Goal: Task Accomplishment & Management: Complete application form

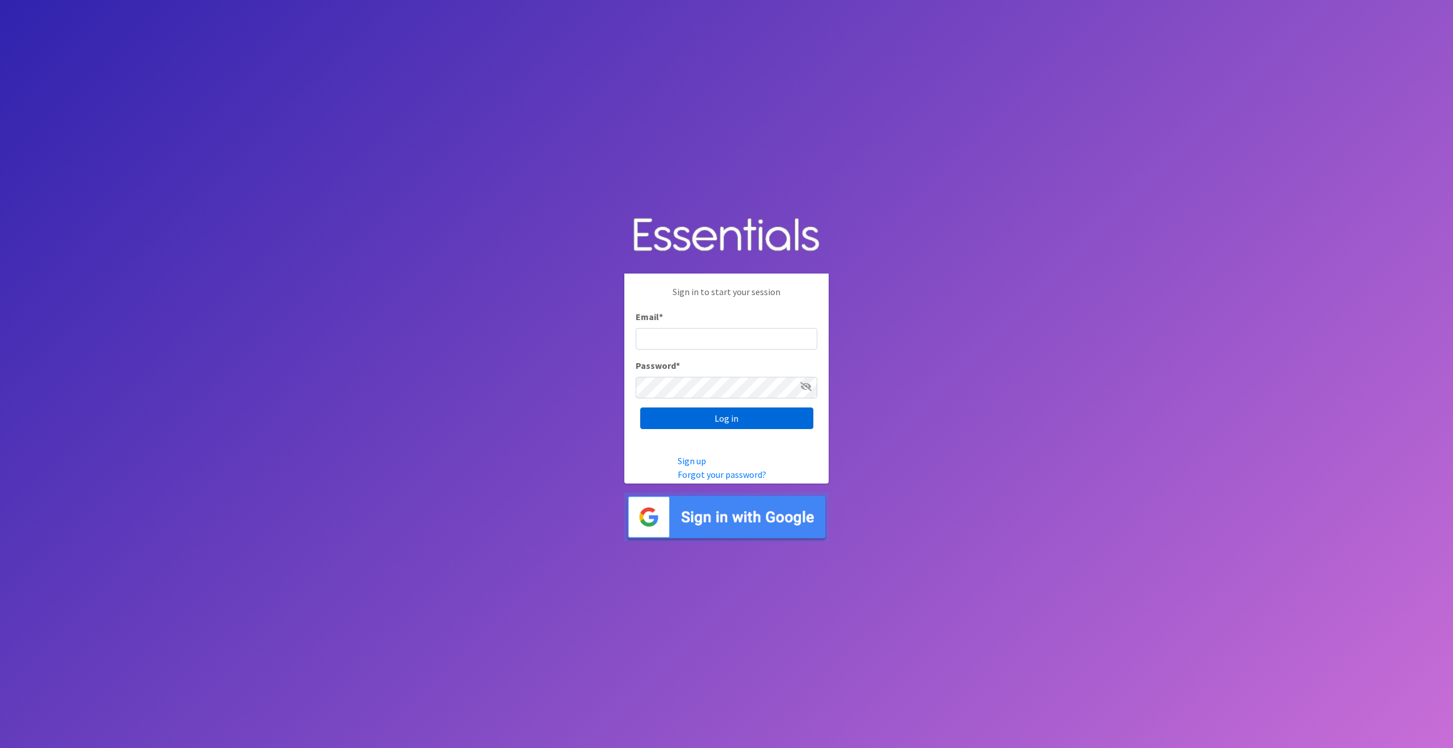
type input "[EMAIL_ADDRESS][DOMAIN_NAME]"
click at [714, 415] on input "Log in" at bounding box center [726, 418] width 173 height 22
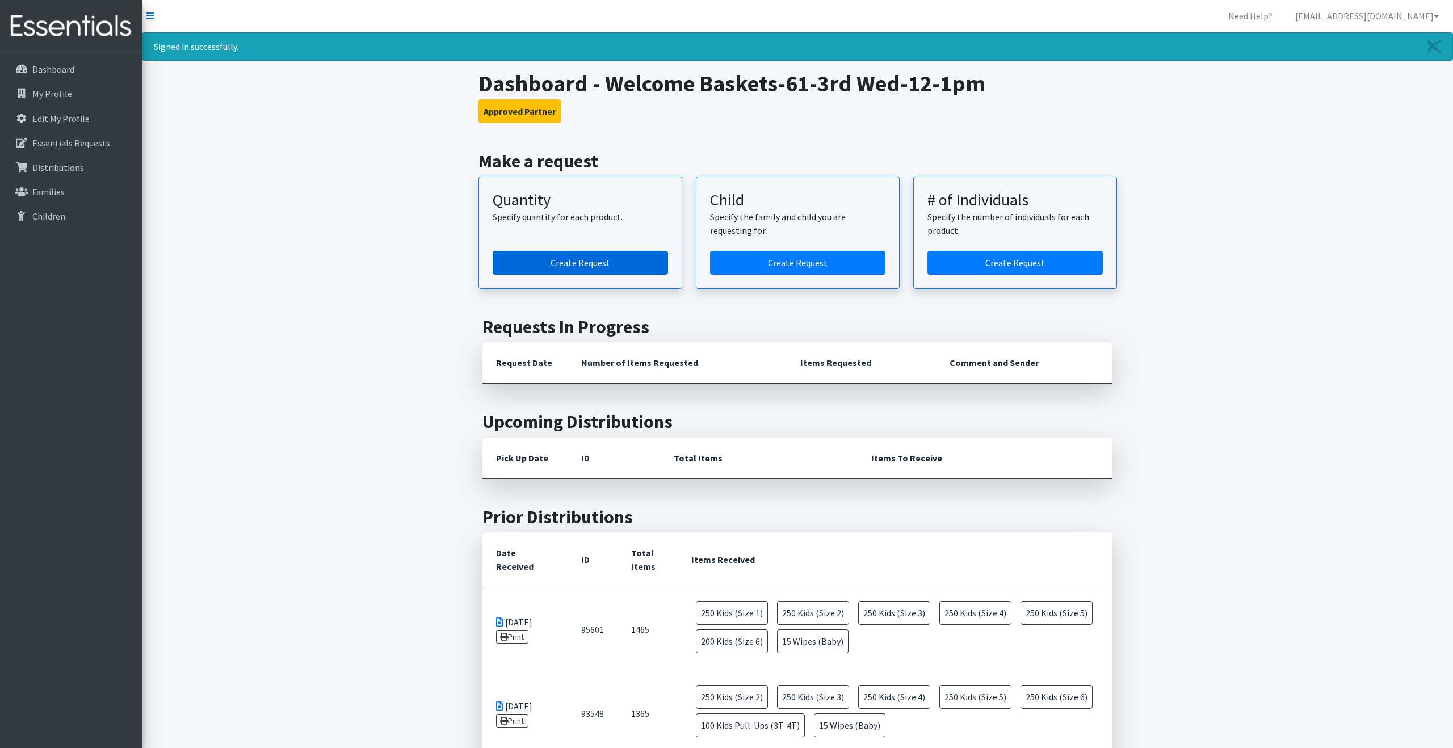
click at [589, 262] on link "Create Request" at bounding box center [580, 263] width 175 height 24
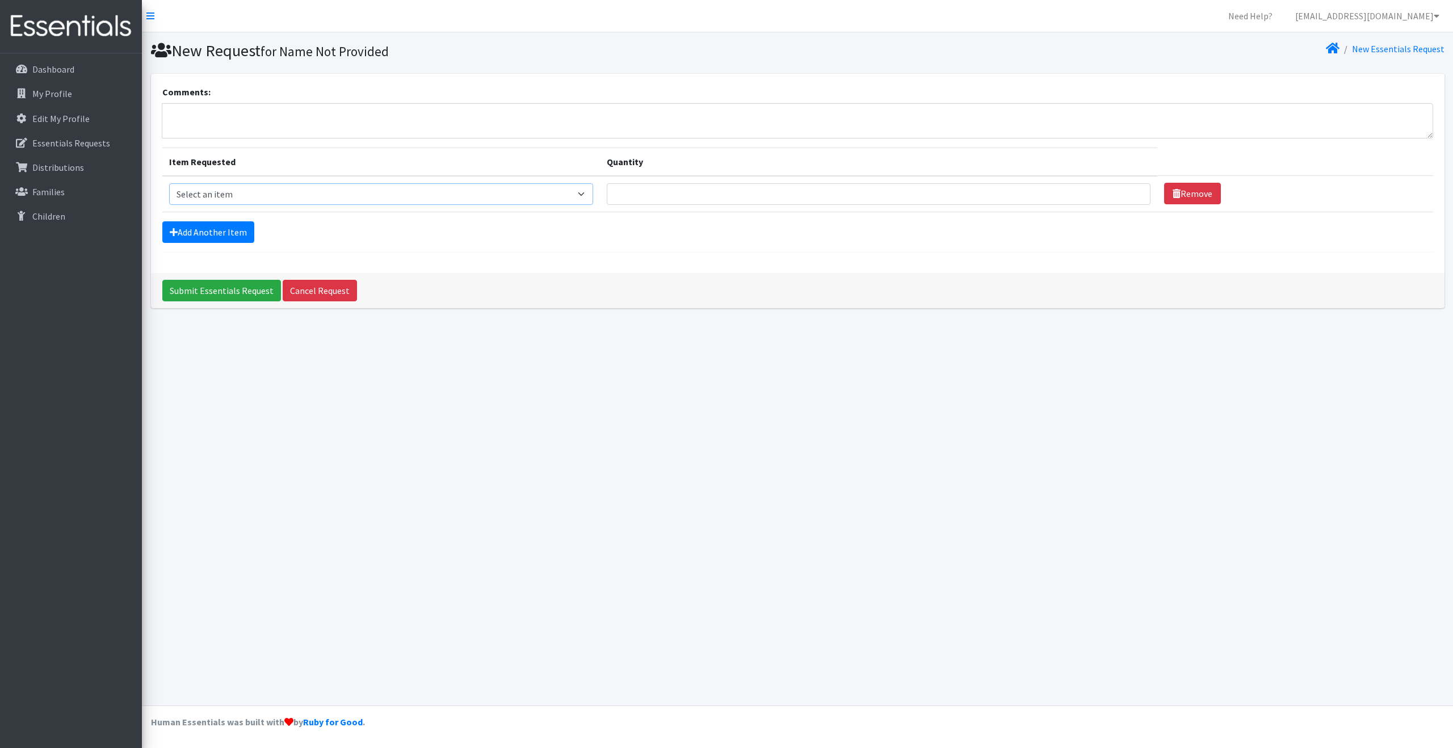
click at [593, 191] on select "Select an item Kids (Newborn) Kids (Size 1) Kids (Size 2) Kids (Size 3) Kids (S…" at bounding box center [381, 194] width 424 height 22
select select "3420"
click at [169, 183] on select "Select an item Kids (Newborn) Kids (Size 1) Kids (Size 2) Kids (Size 3) Kids (S…" at bounding box center [381, 194] width 424 height 22
click at [1079, 196] on input "Quantity" at bounding box center [879, 194] width 544 height 22
type input "1"
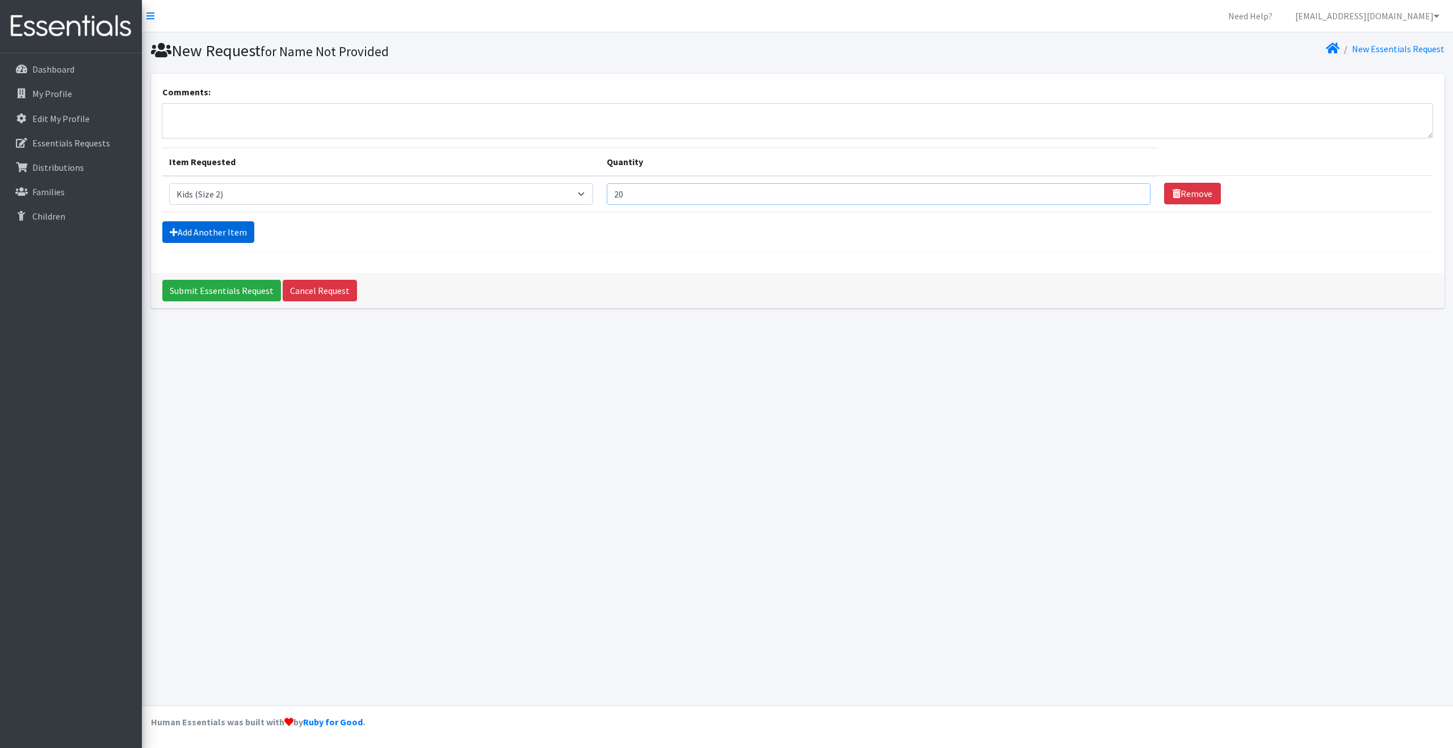
type input "20"
click at [218, 229] on link "Add Another Item" at bounding box center [208, 232] width 92 height 22
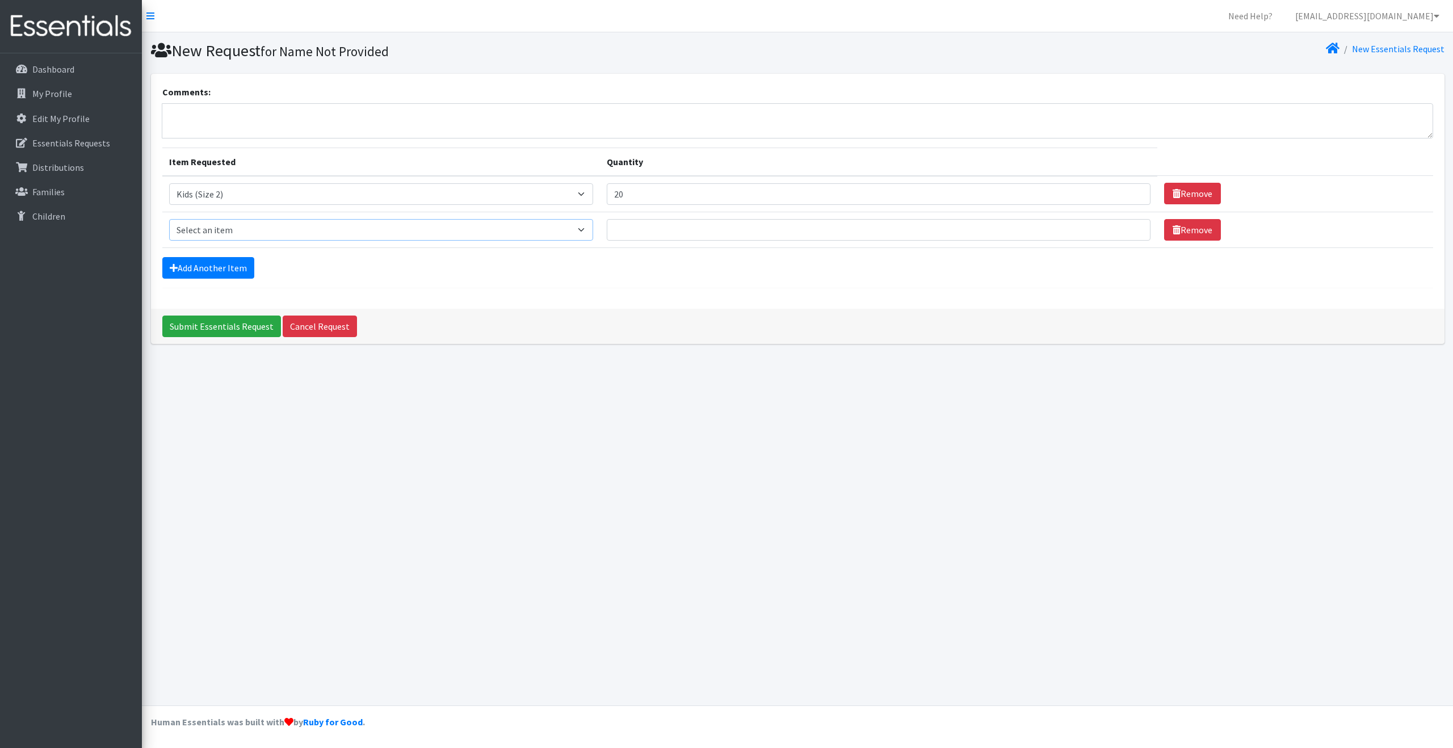
click at [593, 227] on select "Select an item Kids (Newborn) Kids (Size 1) Kids (Size 2) Kids (Size 3) Kids (S…" at bounding box center [381, 230] width 424 height 22
select select "3393"
click at [169, 219] on select "Select an item Kids (Newborn) Kids (Size 1) Kids (Size 2) Kids (Size 3) Kids (S…" at bounding box center [381, 230] width 424 height 22
click at [665, 228] on input "Quantity" at bounding box center [879, 230] width 544 height 22
type input "20"
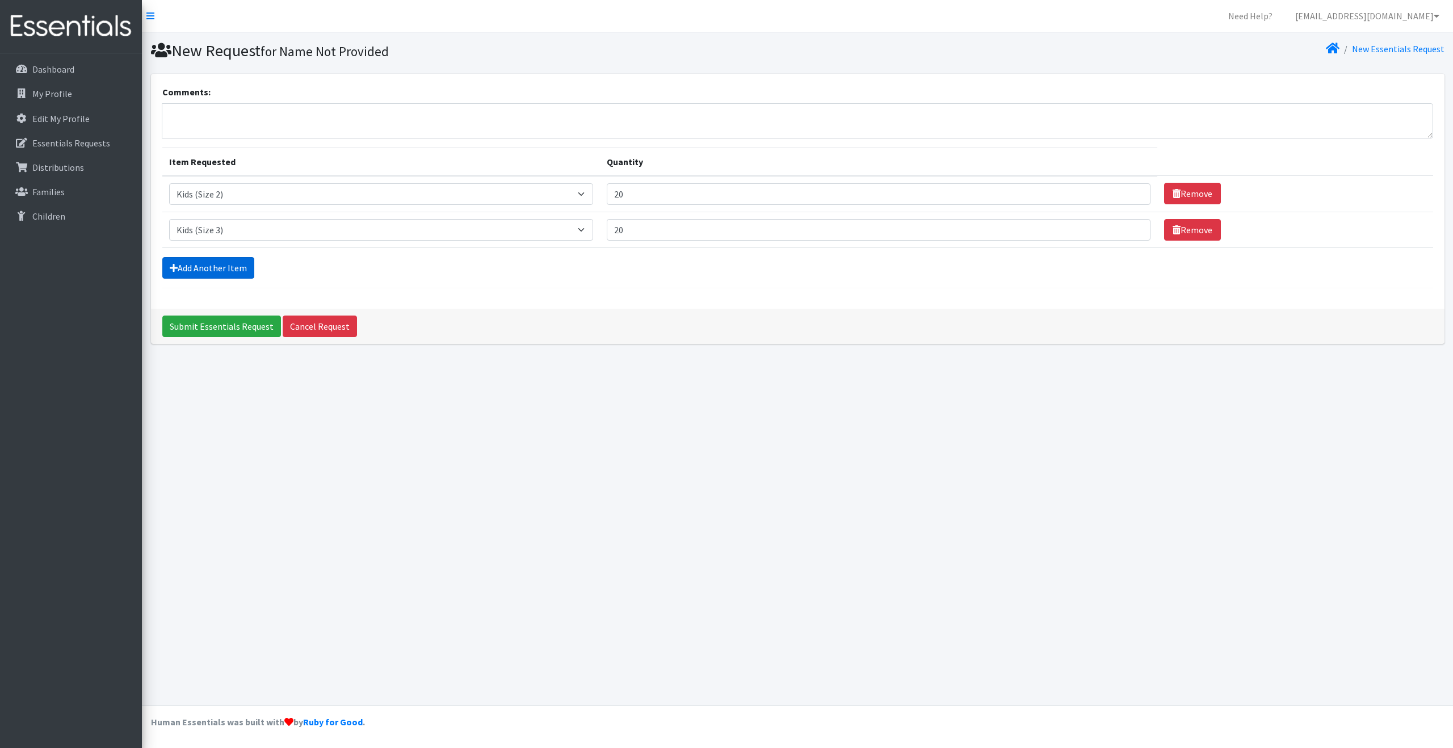
click at [238, 269] on link "Add Another Item" at bounding box center [208, 268] width 92 height 22
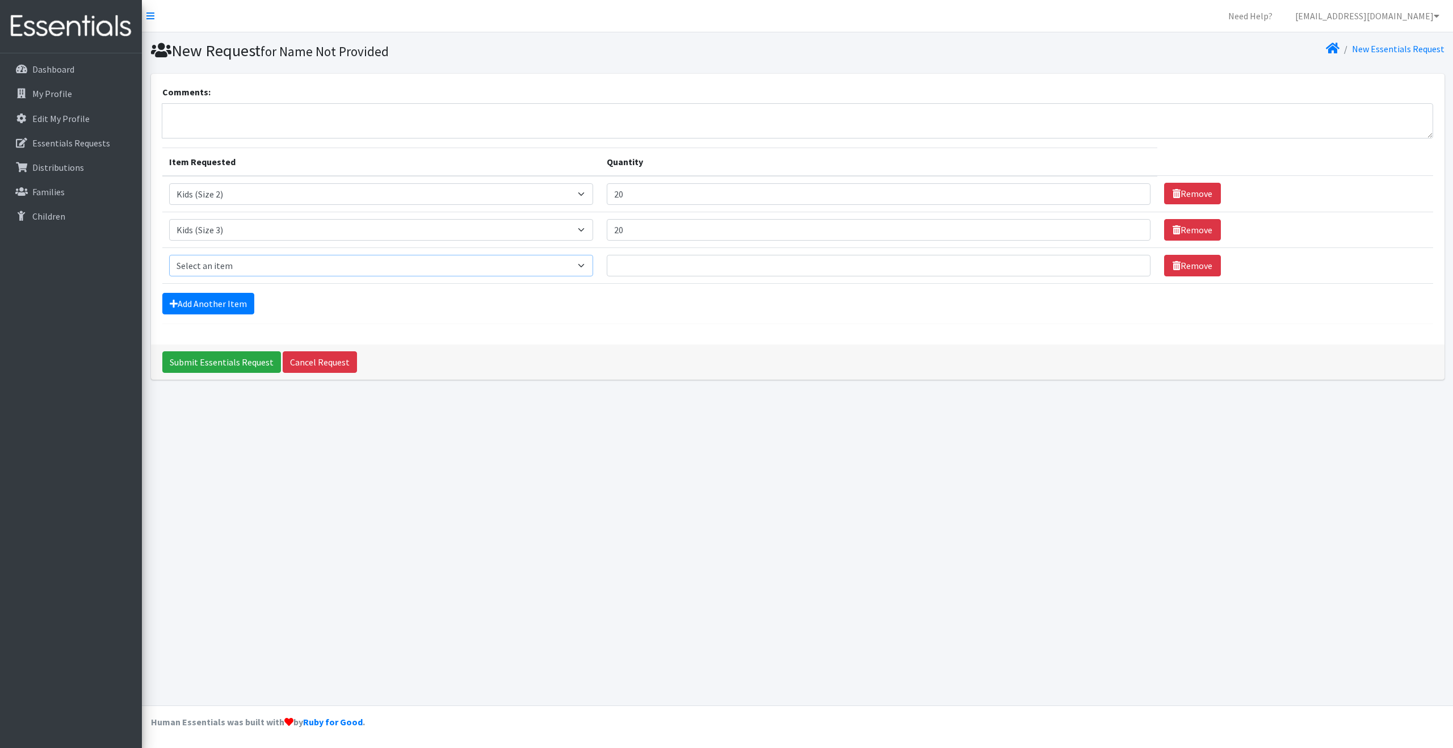
click at [593, 263] on select "Select an item Kids (Newborn) Kids (Size 1) Kids (Size 2) Kids (Size 3) Kids (S…" at bounding box center [381, 266] width 424 height 22
select select "3394"
click at [169, 255] on select "Select an item Kids (Newborn) Kids (Size 1) Kids (Size 2) Kids (Size 3) Kids (S…" at bounding box center [381, 266] width 424 height 22
click at [665, 270] on input "1" at bounding box center [879, 266] width 544 height 22
type input "8"
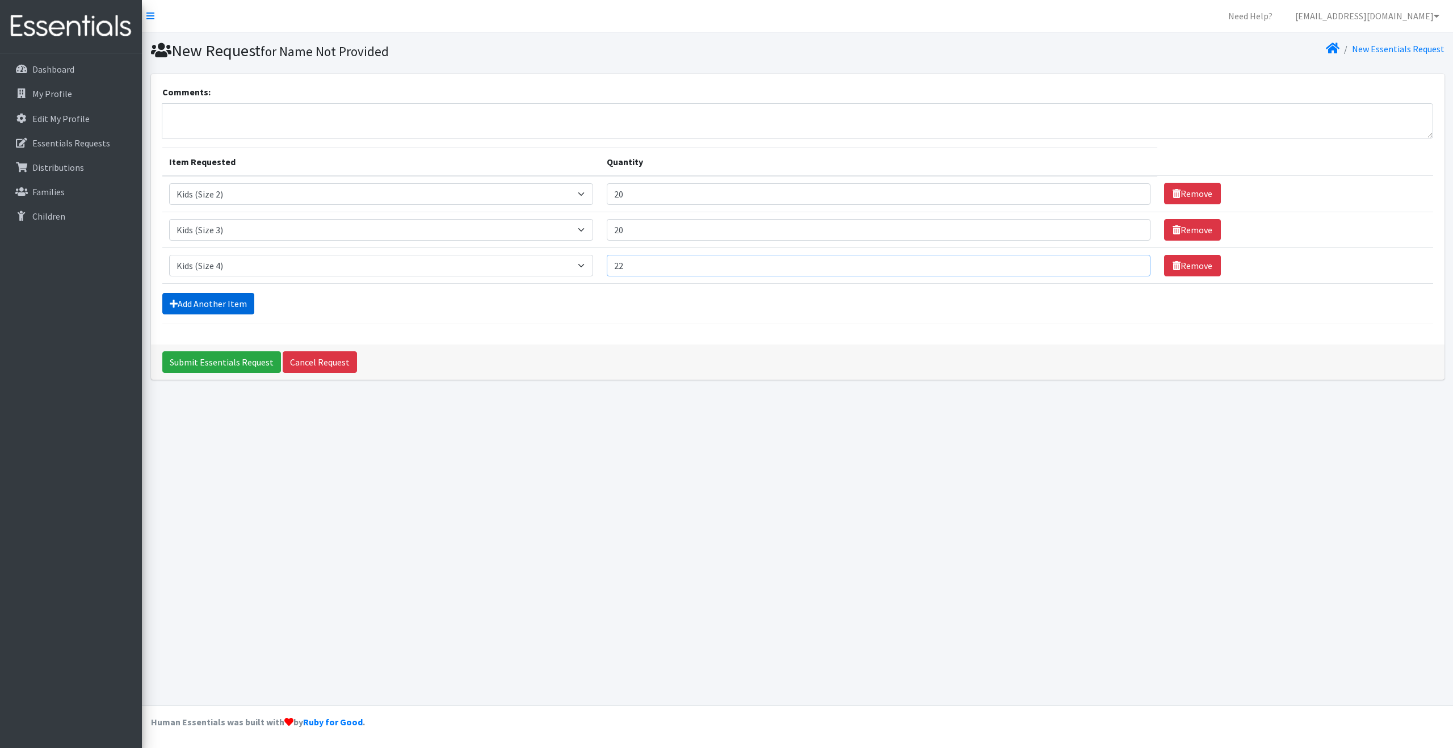
type input "22"
click at [229, 309] on link "Add Another Item" at bounding box center [208, 304] width 92 height 22
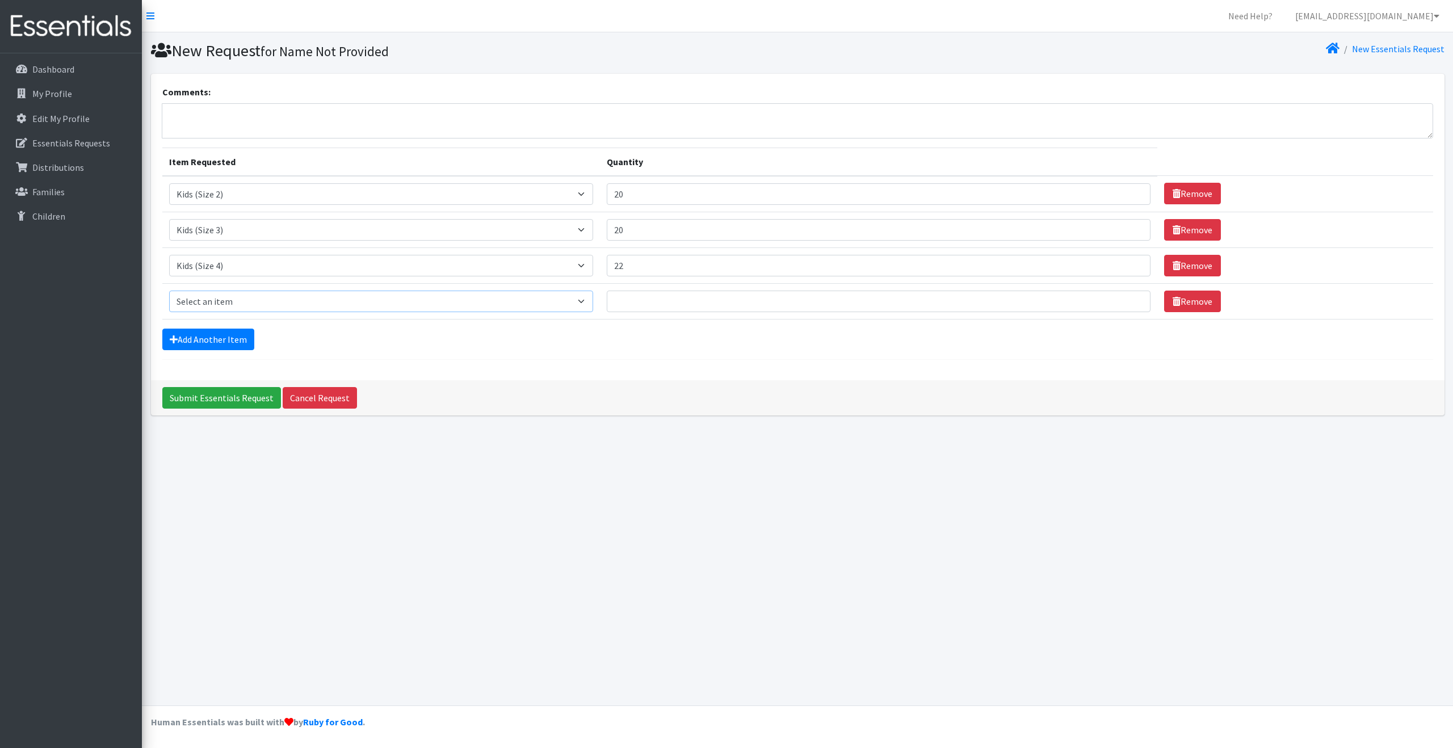
click at [593, 301] on select "Select an item Kids (Newborn) Kids (Size 1) Kids (Size 2) Kids (Size 3) Kids (S…" at bounding box center [381, 302] width 424 height 22
select select "3394"
click at [169, 291] on select "Select an item Kids (Newborn) Kids (Size 1) Kids (Size 2) Kids (Size 3) Kids (S…" at bounding box center [381, 302] width 424 height 22
click at [660, 266] on input "22" at bounding box center [879, 266] width 544 height 22
type input "20"
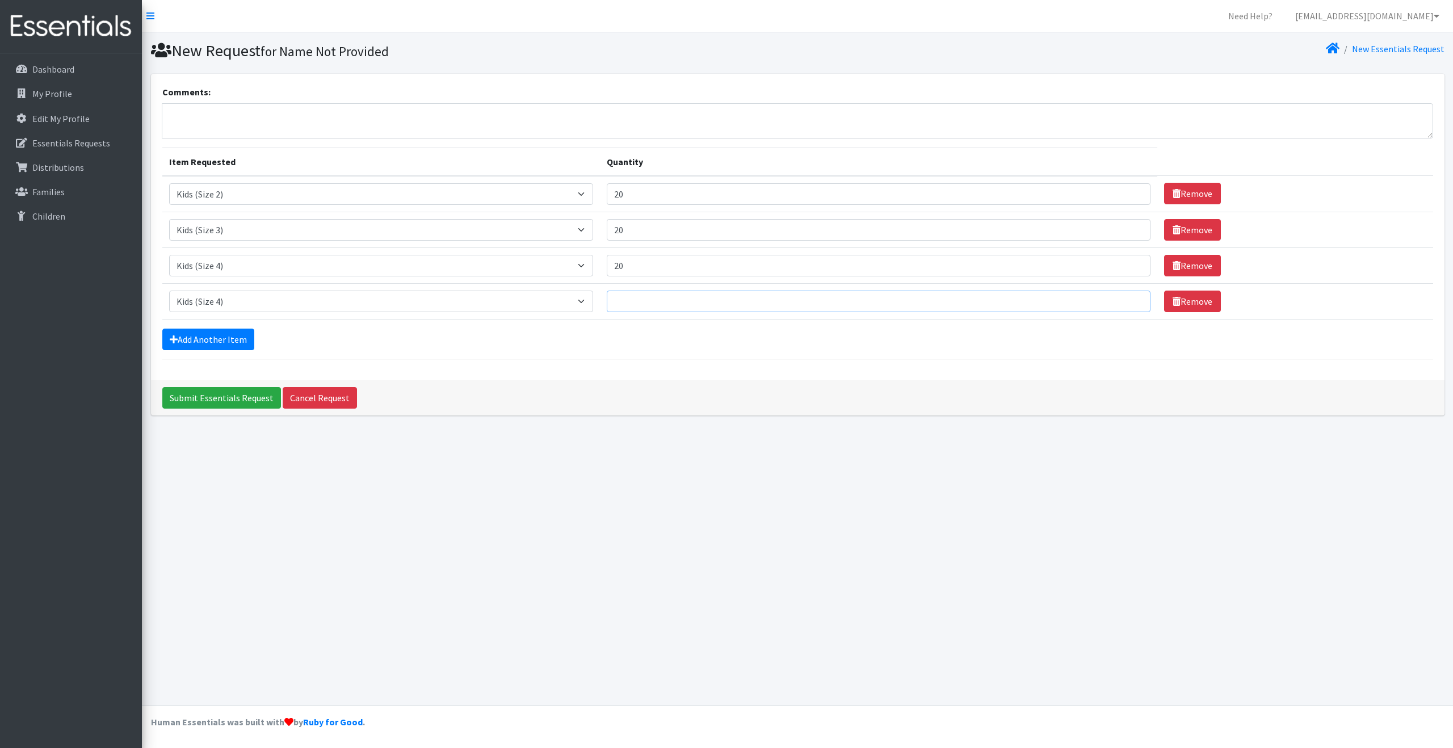
click at [661, 303] on input "Quantity" at bounding box center [879, 302] width 544 height 22
type input "20"
click at [226, 337] on link "Add Another Item" at bounding box center [208, 340] width 92 height 22
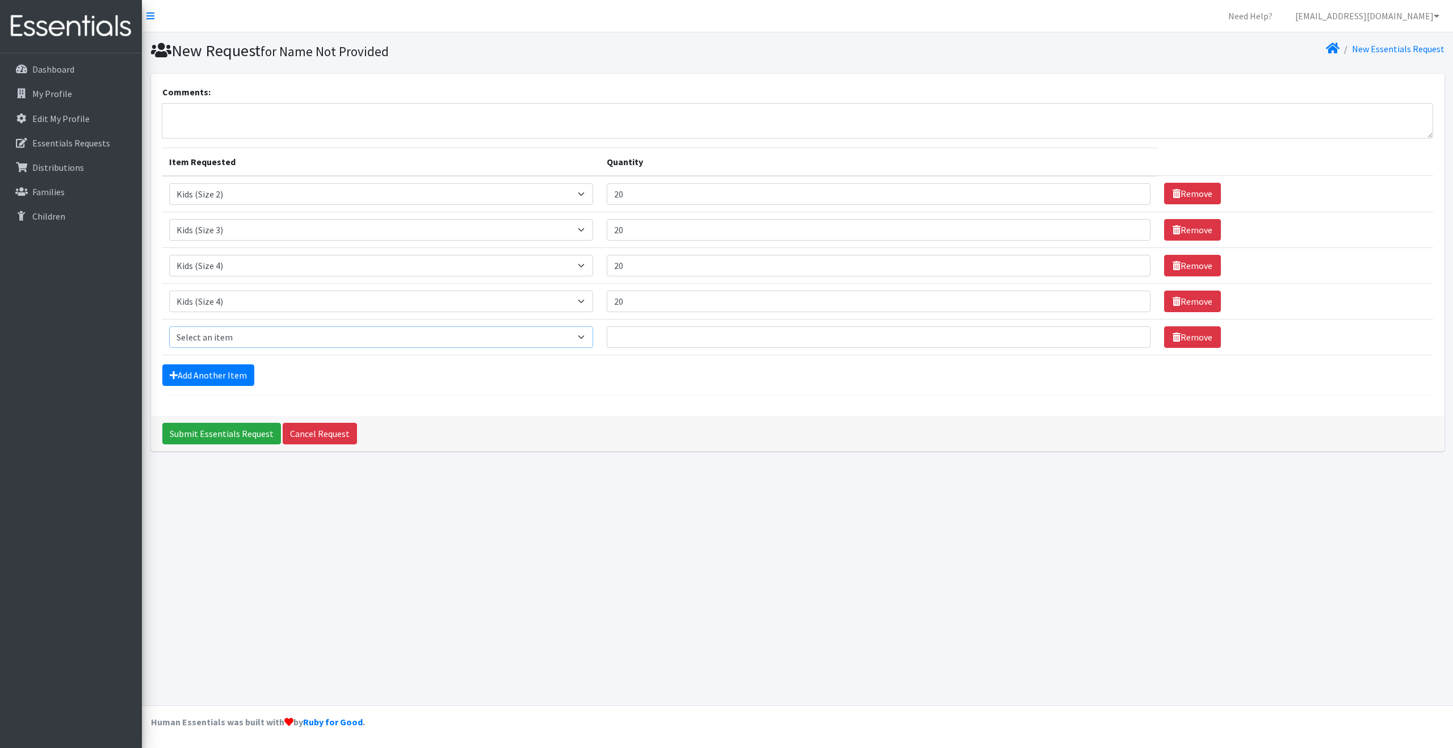
click at [593, 335] on select "Select an item Kids (Newborn) Kids (Size 1) Kids (Size 2) Kids (Size 3) Kids (S…" at bounding box center [381, 337] width 424 height 22
select select "3394"
click at [169, 326] on select "Select an item Kids (Newborn) Kids (Size 1) Kids (Size 2) Kids (Size 3) Kids (S…" at bounding box center [381, 337] width 424 height 22
click at [649, 334] on input "Quantity" at bounding box center [879, 337] width 544 height 22
type input "20"
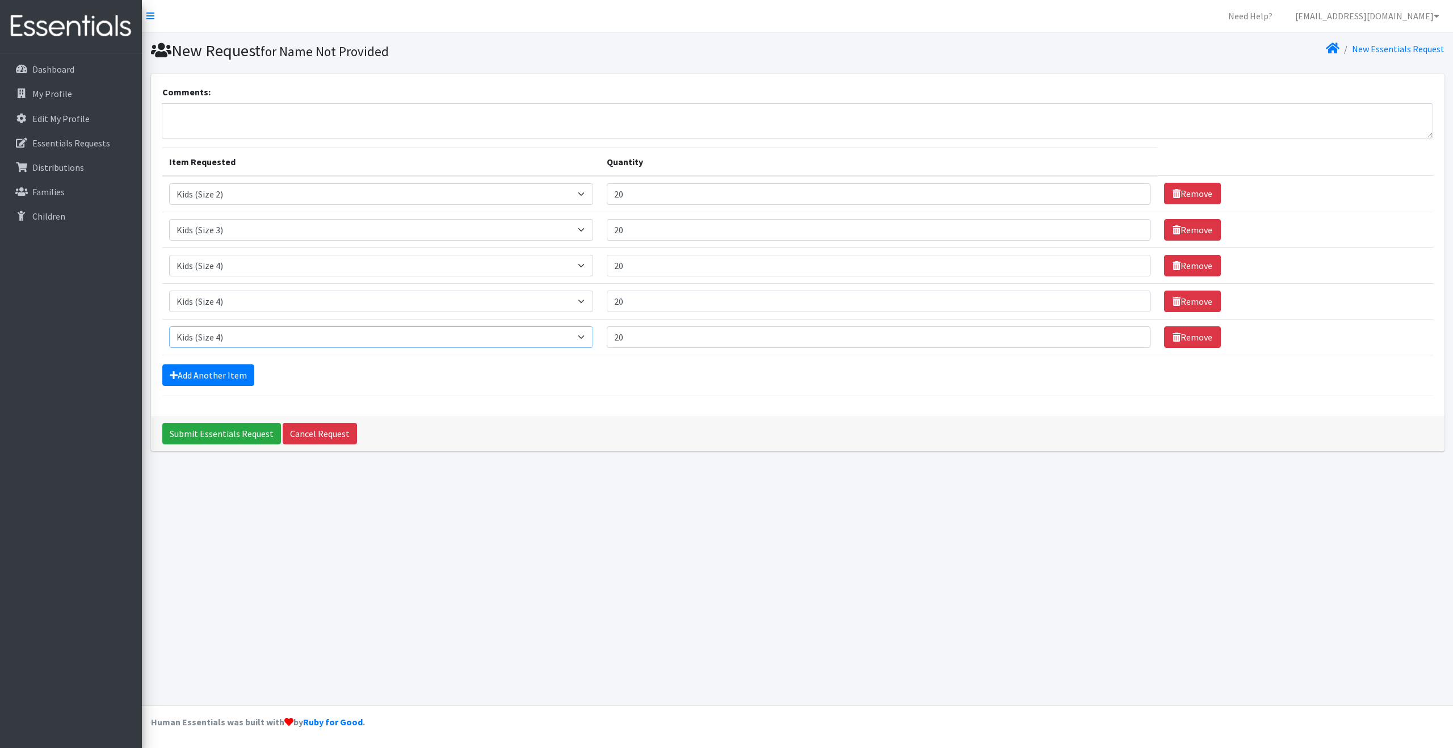
click at [217, 334] on select "Select an item Kids (Newborn) Kids (Size 1) Kids (Size 2) Kids (Size 3) Kids (S…" at bounding box center [381, 337] width 424 height 22
click at [593, 300] on select "Select an item Kids (Newborn) Kids (Size 1) Kids (Size 2) Kids (Size 3) Kids (S…" at bounding box center [381, 302] width 424 height 22
select select "3407"
click at [169, 291] on select "Select an item Kids (Newborn) Kids (Size 1) Kids (Size 2) Kids (Size 3) Kids (S…" at bounding box center [381, 302] width 424 height 22
click at [593, 333] on select "Select an item Kids (Newborn) Kids (Size 1) Kids (Size 2) Kids (Size 3) Kids (S…" at bounding box center [381, 337] width 424 height 22
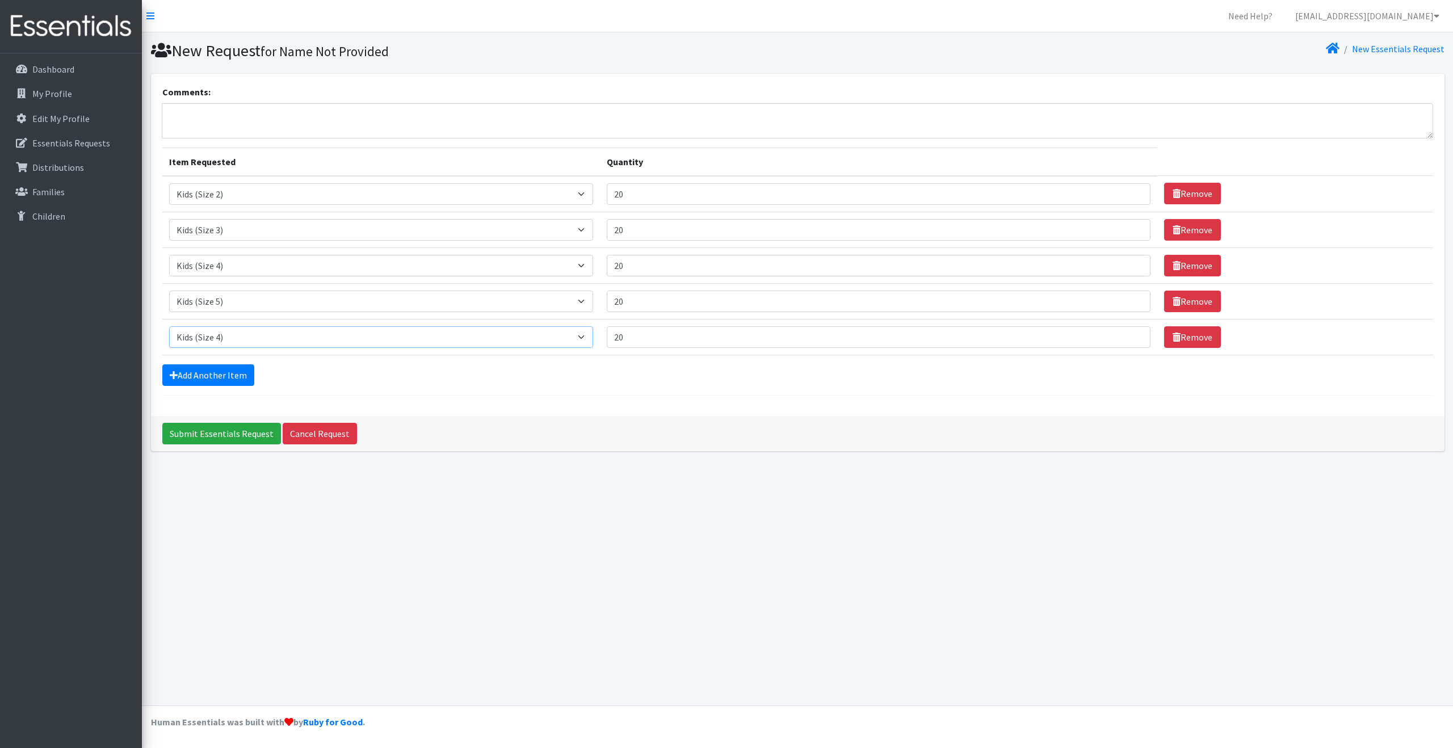
select select "3419"
click at [169, 326] on select "Select an item Kids (Newborn) Kids (Size 1) Kids (Size 2) Kids (Size 3) Kids (S…" at bounding box center [381, 337] width 424 height 22
click at [239, 377] on link "Add Another Item" at bounding box center [208, 375] width 92 height 22
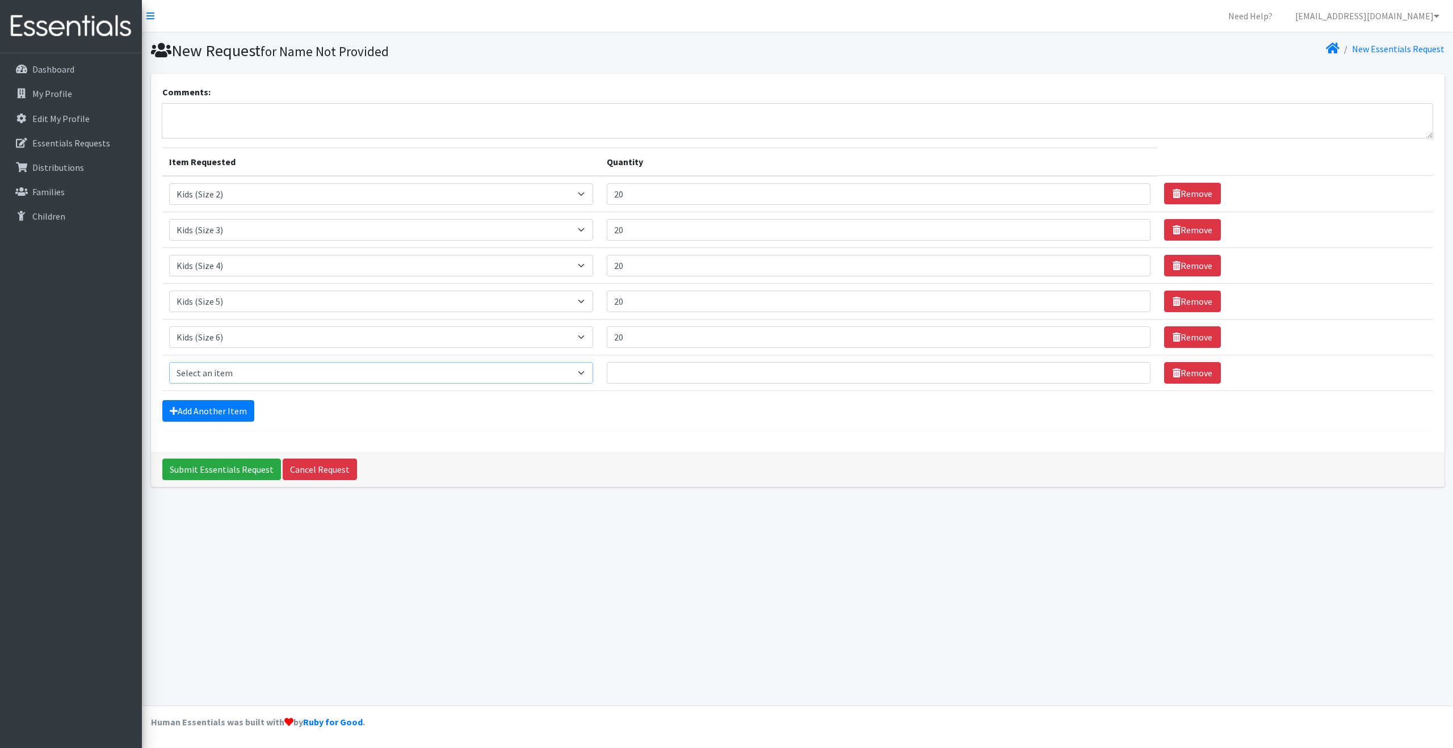
click at [593, 371] on select "Select an item Kids (Newborn) Kids (Size 1) Kids (Size 2) Kids (Size 3) Kids (S…" at bounding box center [381, 373] width 424 height 22
select select "3415"
click at [169, 362] on select "Select an item Kids (Newborn) Kids (Size 1) Kids (Size 2) Kids (Size 3) Kids (S…" at bounding box center [381, 373] width 424 height 22
click at [660, 369] on input "Quantity" at bounding box center [879, 373] width 544 height 22
type input "20"
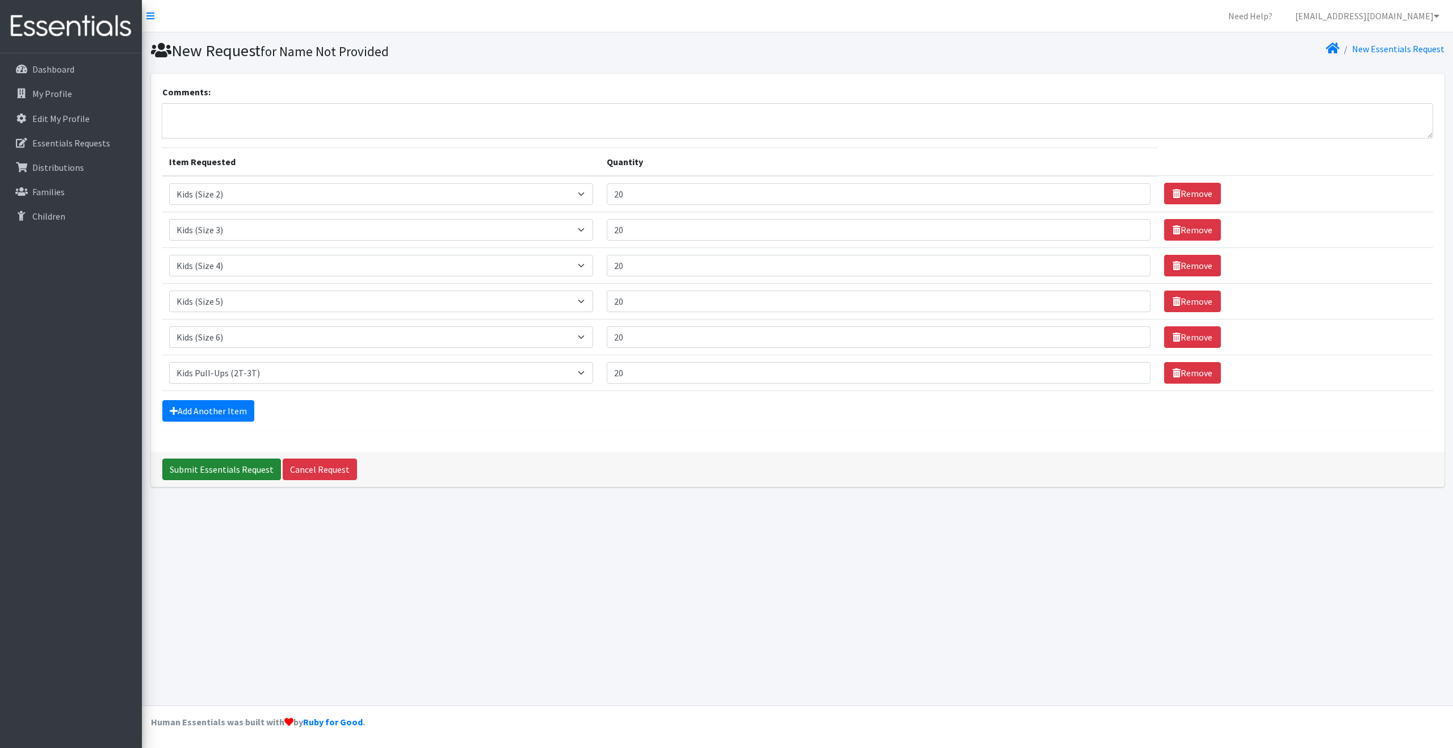
click at [242, 468] on input "Submit Essentials Request" at bounding box center [221, 470] width 119 height 22
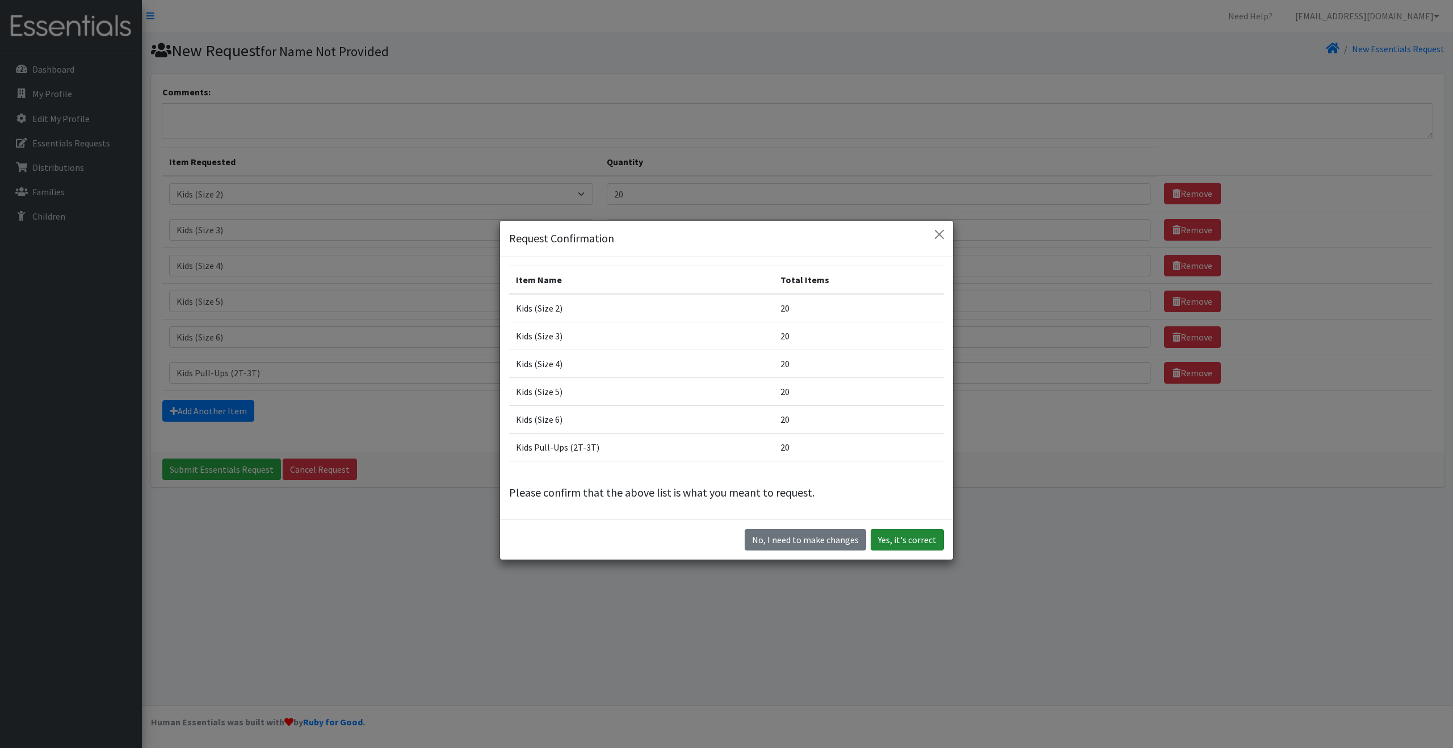
click at [894, 536] on button "Yes, it's correct" at bounding box center [906, 540] width 73 height 22
